Goal: Task Accomplishment & Management: Use online tool/utility

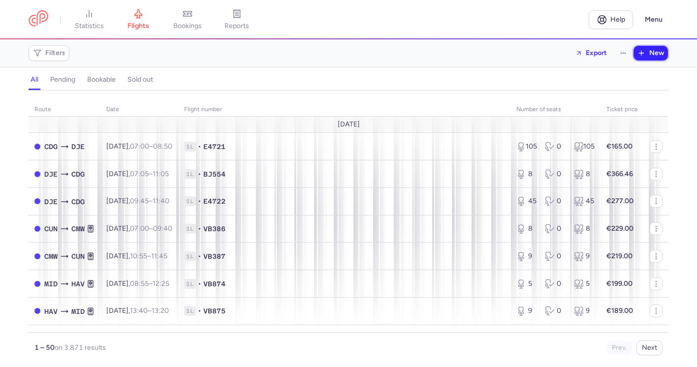
click at [643, 54] on icon "button" at bounding box center [641, 53] width 8 height 8
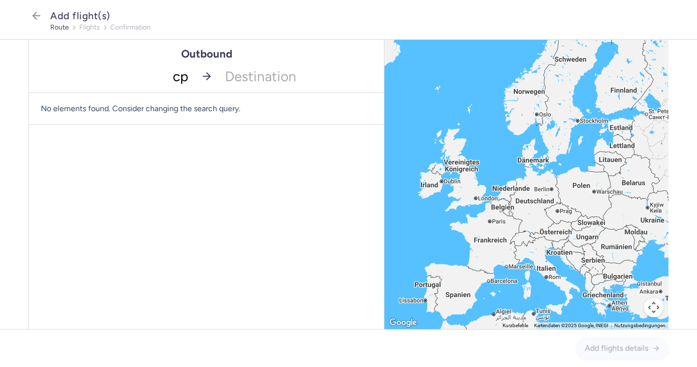
type input "cph"
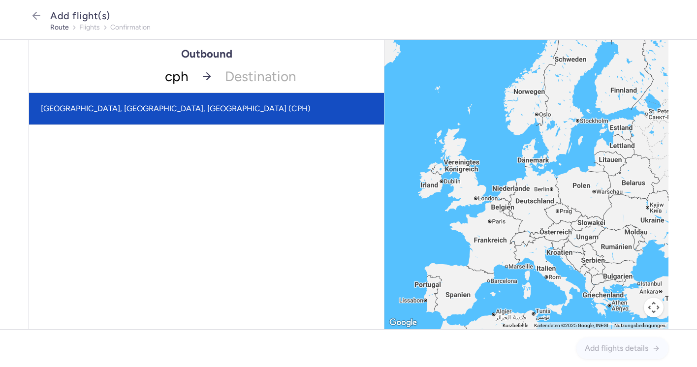
click at [171, 109] on span "[GEOGRAPHIC_DATA], [GEOGRAPHIC_DATA], [GEOGRAPHIC_DATA] (CPH)" at bounding box center [176, 108] width 270 height 9
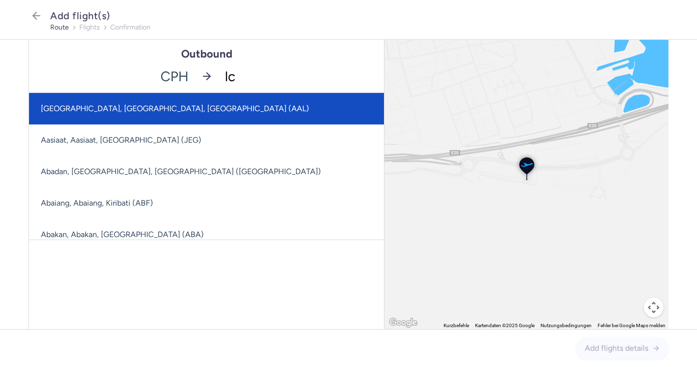
type input "lca"
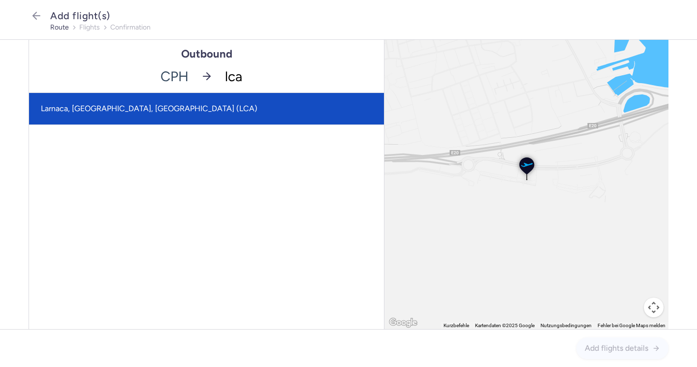
click at [254, 111] on span "Larnaca, [GEOGRAPHIC_DATA], [GEOGRAPHIC_DATA] (LCA)" at bounding box center [206, 108] width 355 height 31
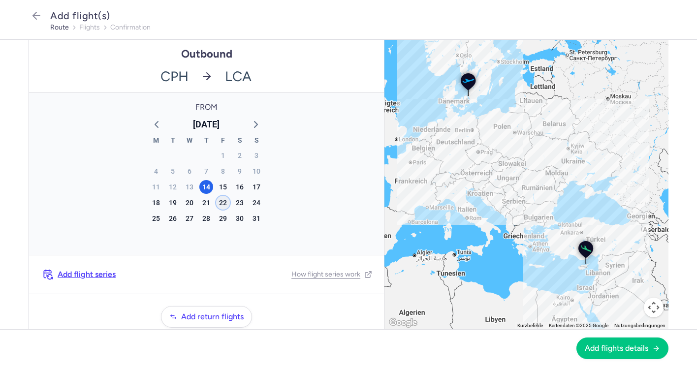
click at [224, 201] on div "22" at bounding box center [223, 203] width 14 height 14
click at [645, 345] on span "Add flights details" at bounding box center [616, 347] width 63 height 9
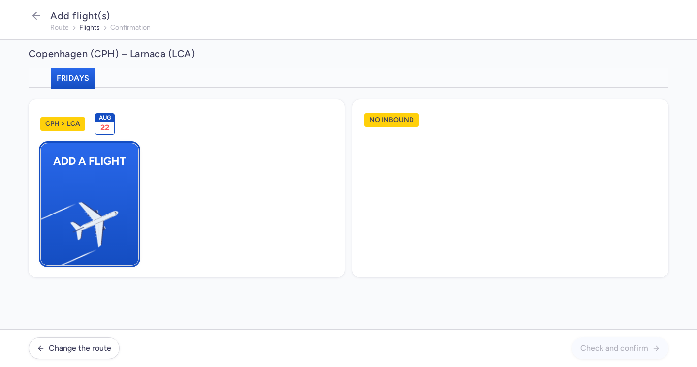
click at [120, 180] on button "Add a flight" at bounding box center [89, 204] width 98 height 123
select select "23"
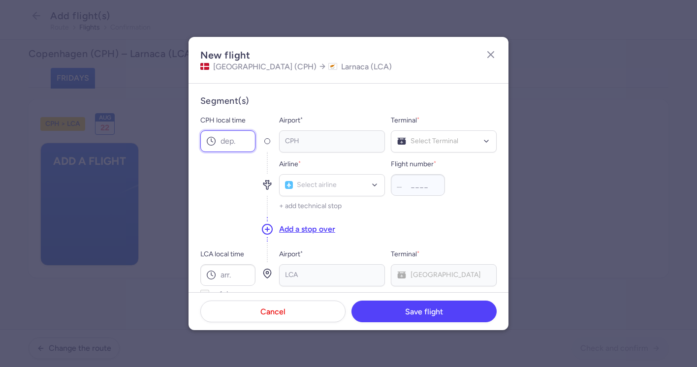
click at [229, 140] on input "CPH local time" at bounding box center [227, 141] width 55 height 22
type input "06:55"
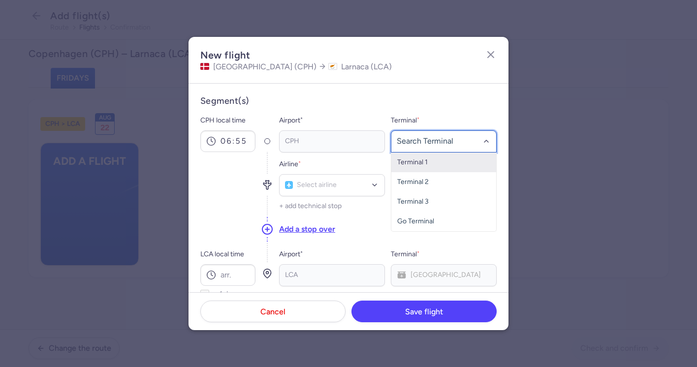
click at [434, 159] on span "Terminal 1" at bounding box center [443, 163] width 105 height 20
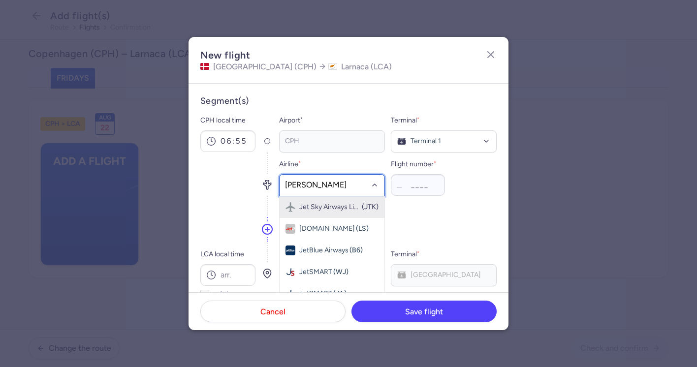
type input "jet time"
click at [343, 208] on div "JetTime (JTD)" at bounding box center [331, 207] width 93 height 10
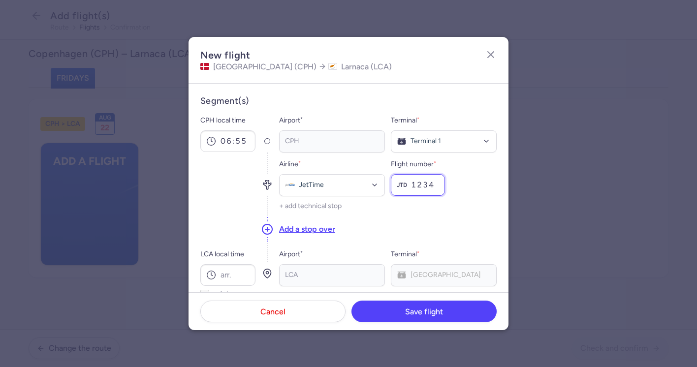
type input "1234"
click at [426, 228] on div "Add a stop over" at bounding box center [388, 229] width 218 height 27
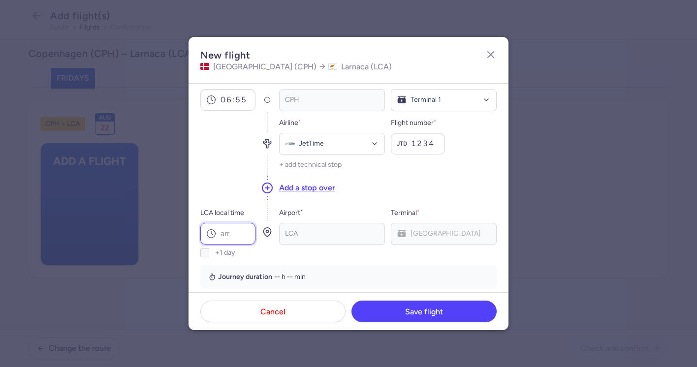
click at [233, 233] on input "LCA local time" at bounding box center [227, 234] width 55 height 22
type input "12:00"
click at [327, 261] on section "Segment(s) CPH local time 06:55 Airport * [GEOGRAPHIC_DATA] * Terminal 1 Airlin…" at bounding box center [348, 171] width 296 height 235
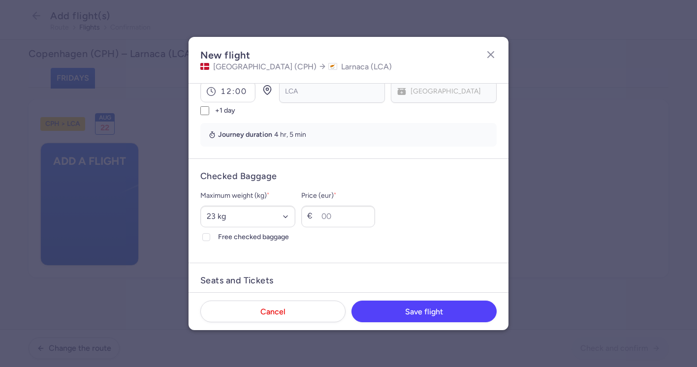
scroll to position [205, 0]
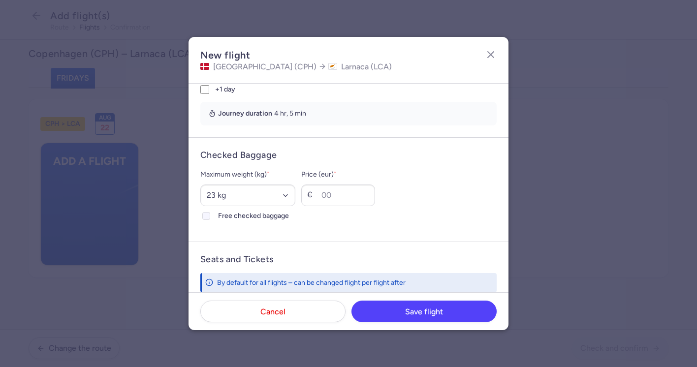
click at [266, 215] on span "Free checked baggage" at bounding box center [256, 216] width 77 height 12
click at [210, 215] on input "Free checked baggage" at bounding box center [206, 216] width 8 height 8
checkbox input "true"
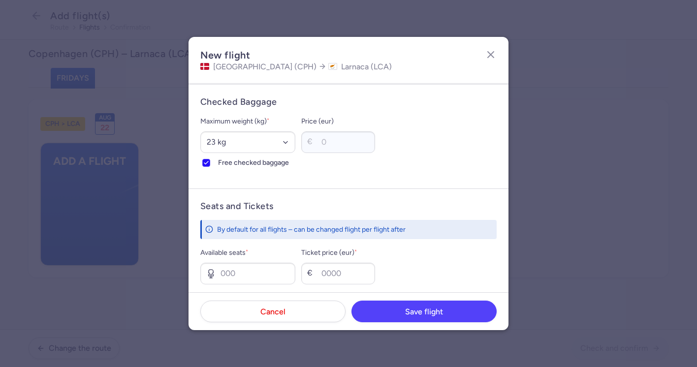
scroll to position [366, 0]
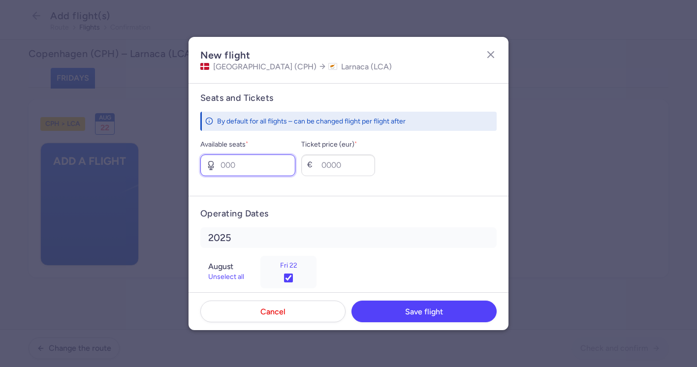
click at [247, 166] on input "Available seats *" at bounding box center [247, 166] width 95 height 22
type input "4"
click at [312, 199] on form "Operating Dates [DATE] Unselect all Fri 22" at bounding box center [348, 252] width 320 height 112
click at [318, 166] on input "Ticket price (eur) *" at bounding box center [338, 166] width 74 height 22
type input "89"
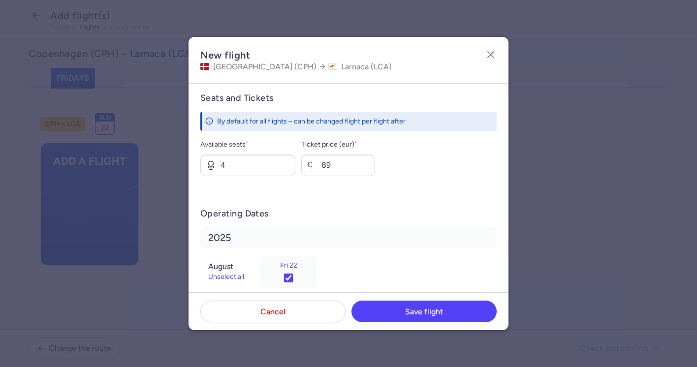
click at [409, 178] on form "Seats and Tickets By default for all flights – can be changed flight per flight…" at bounding box center [348, 138] width 320 height 116
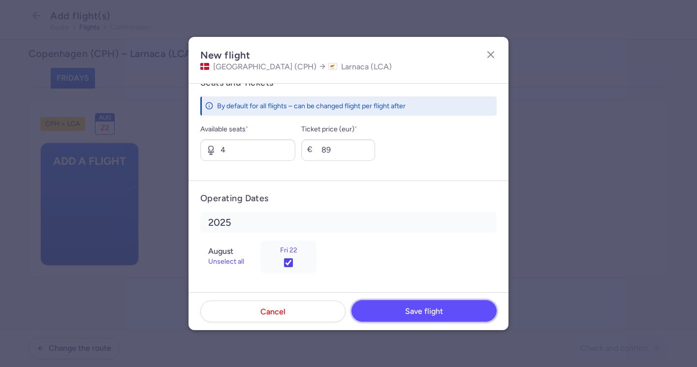
click at [418, 311] on span "Save flight" at bounding box center [424, 311] width 38 height 9
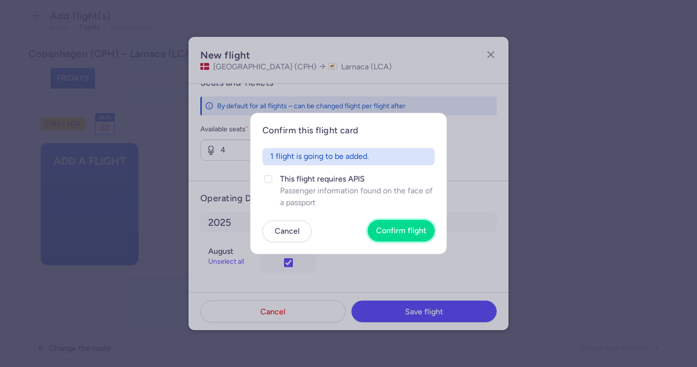
click at [403, 232] on span "Confirm flight" at bounding box center [401, 230] width 50 height 9
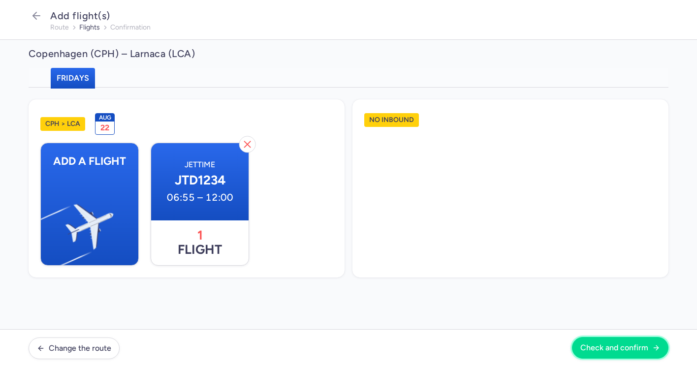
click at [597, 349] on span "Check and confirm" at bounding box center [614, 347] width 68 height 9
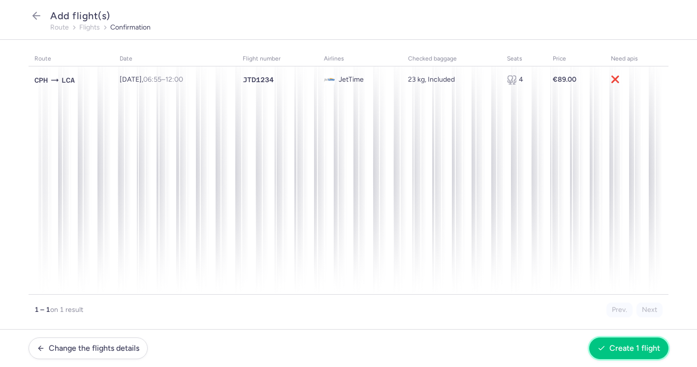
click at [597, 349] on button "Create 1 flight" at bounding box center [628, 349] width 79 height 22
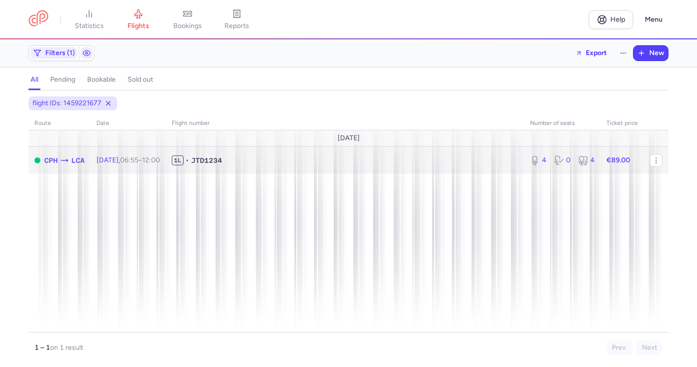
click at [600, 166] on td "1L • JTD1234" at bounding box center [621, 160] width 43 height 27
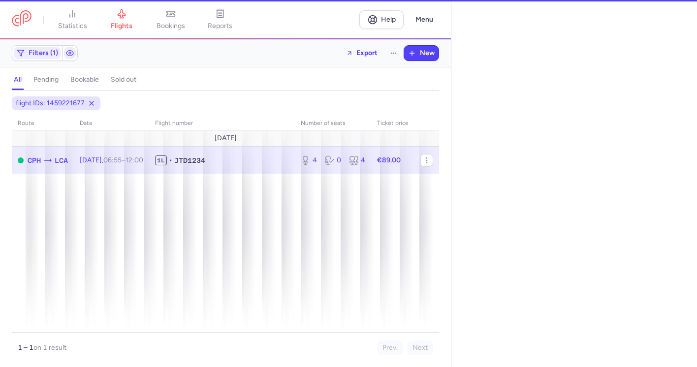
select select "days"
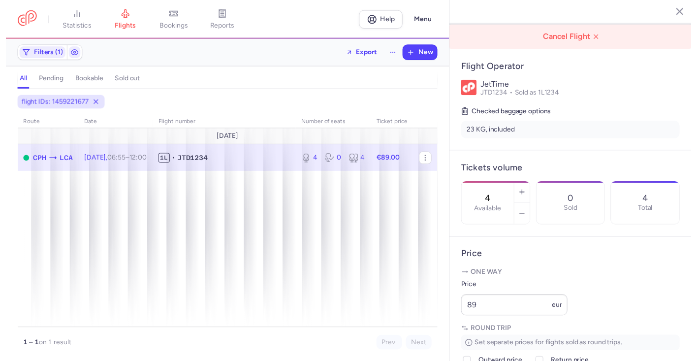
scroll to position [168, 0]
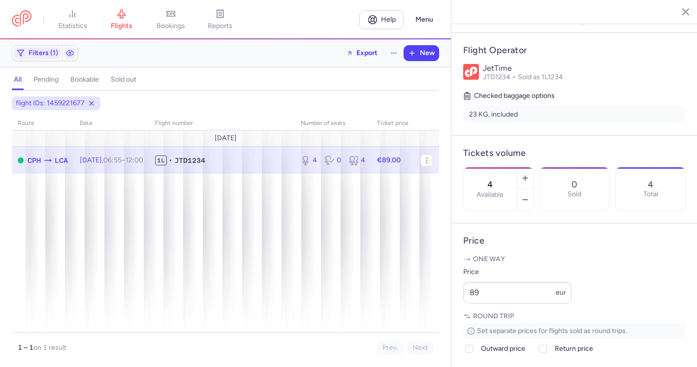
click at [681, 10] on icon "button" at bounding box center [678, 11] width 10 height 10
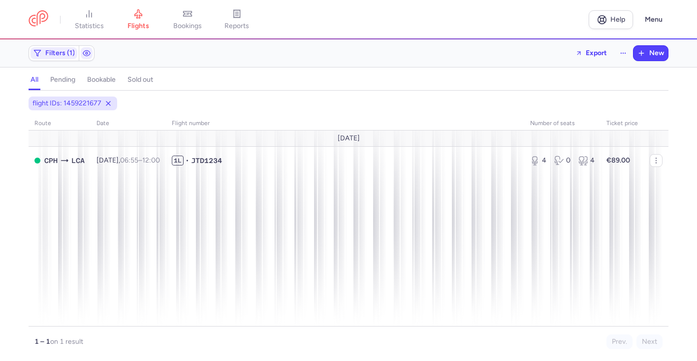
click at [365, 78] on div "all pending bookable sold out" at bounding box center [349, 81] width 640 height 17
click at [653, 21] on button "Menu" at bounding box center [654, 19] width 30 height 19
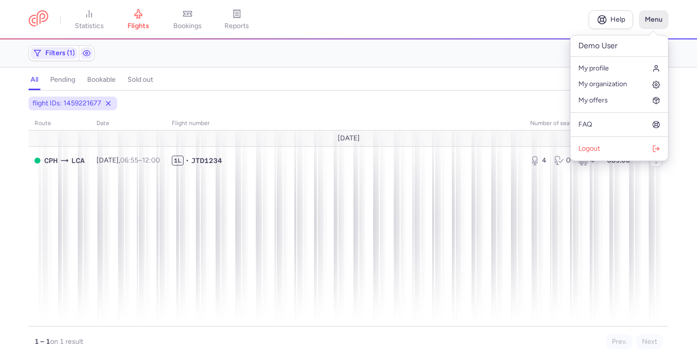
click at [653, 21] on button "Menu" at bounding box center [654, 19] width 30 height 19
